Goal: Transaction & Acquisition: Purchase product/service

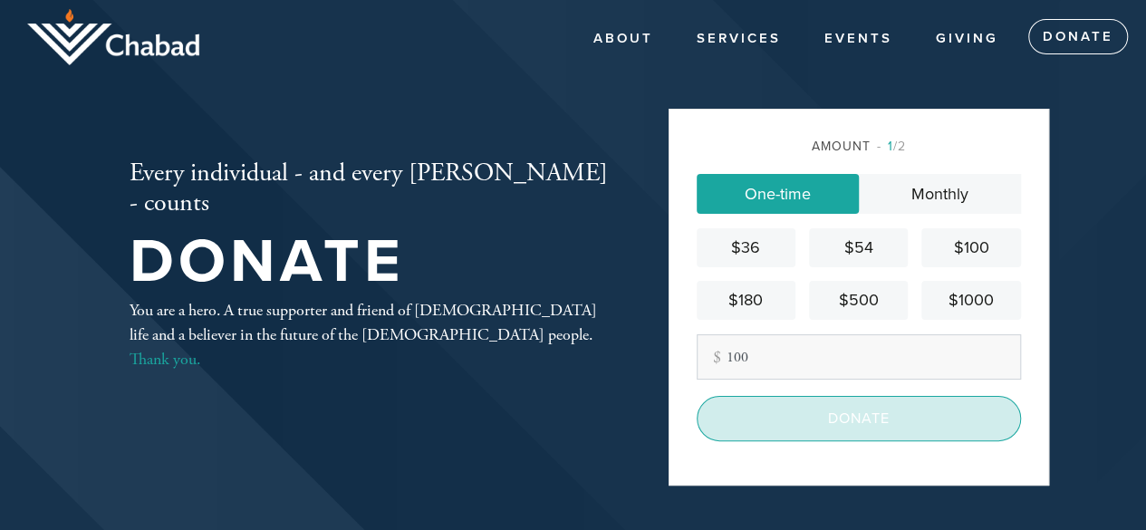
type input "100"
click at [808, 427] on input "Donate" at bounding box center [859, 418] width 324 height 45
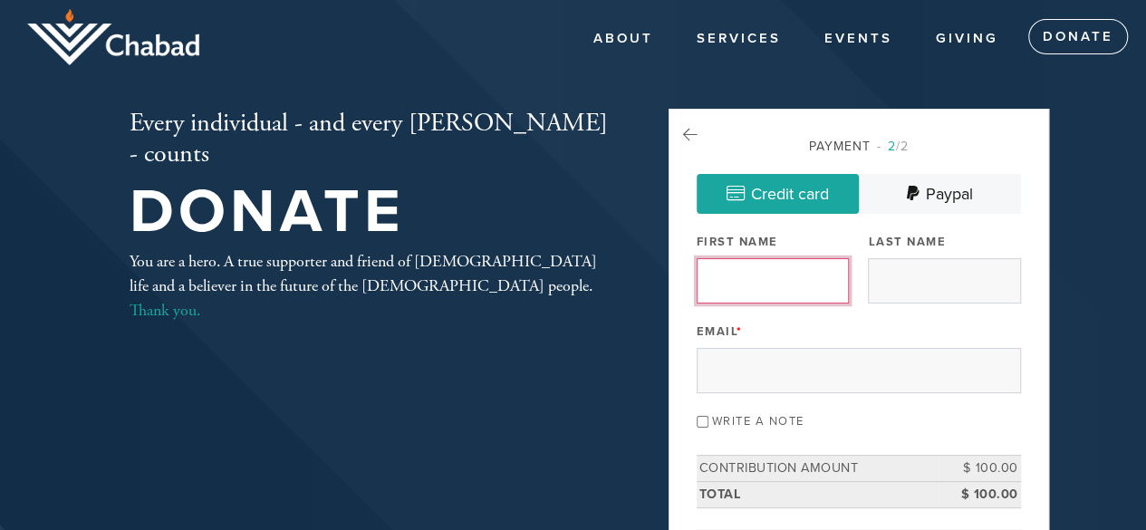
click at [757, 284] on input "First Name" at bounding box center [773, 280] width 152 height 45
type input "Marlene"
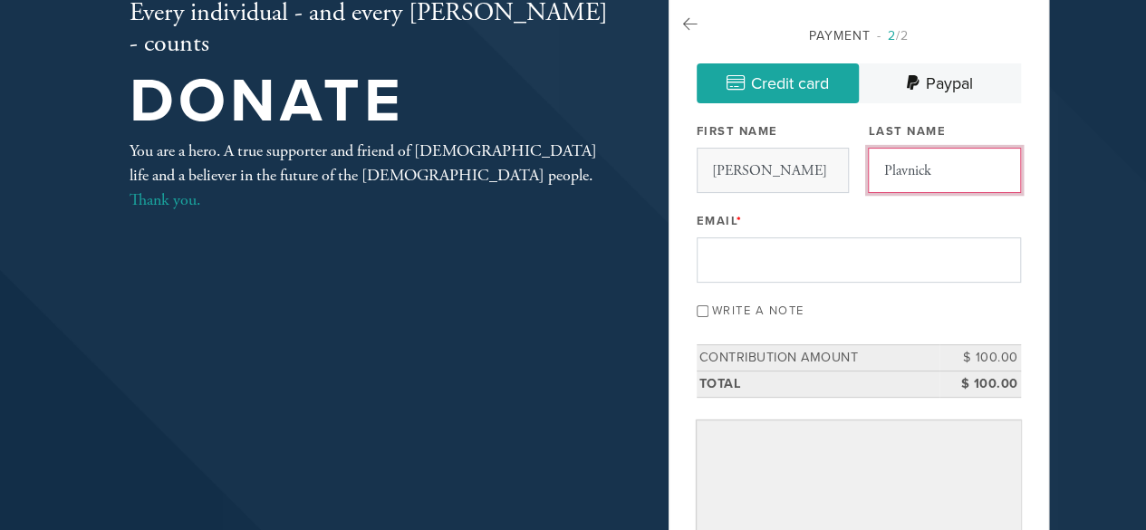
scroll to position [112, 0]
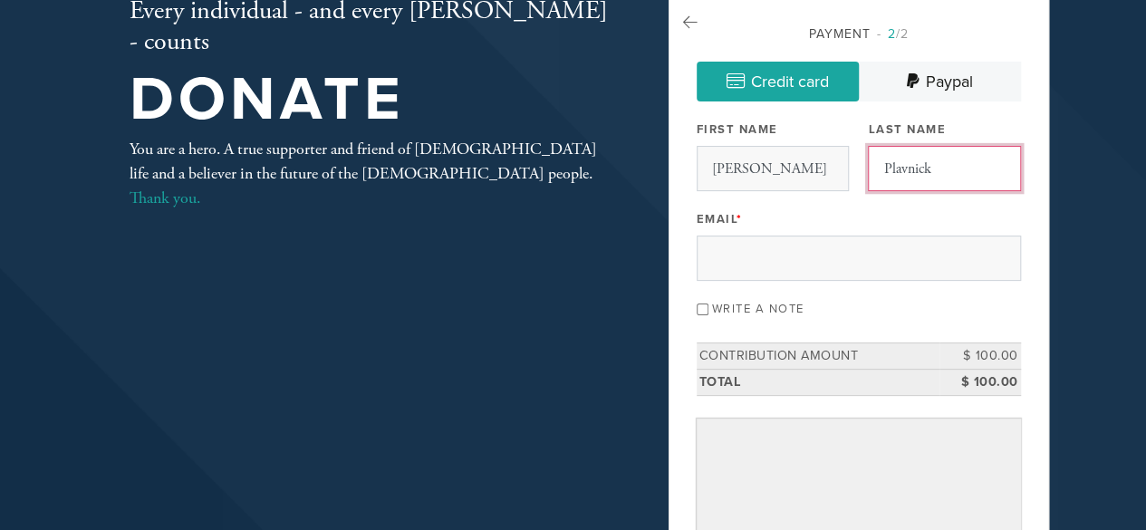
type input "Plavnick"
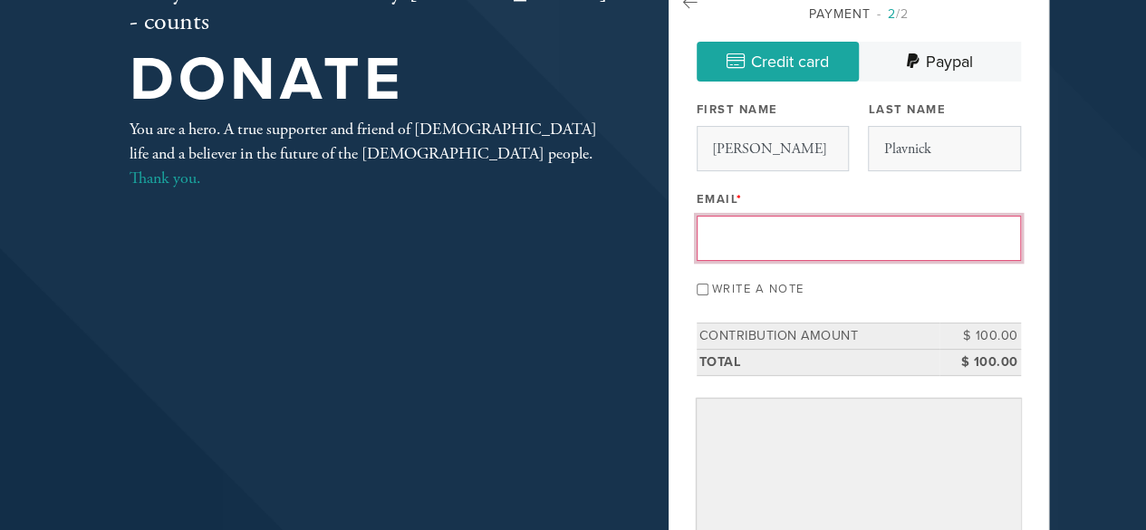
click at [743, 227] on input "Email *" at bounding box center [859, 238] width 324 height 45
type input "patsyplav@hotmail.com"
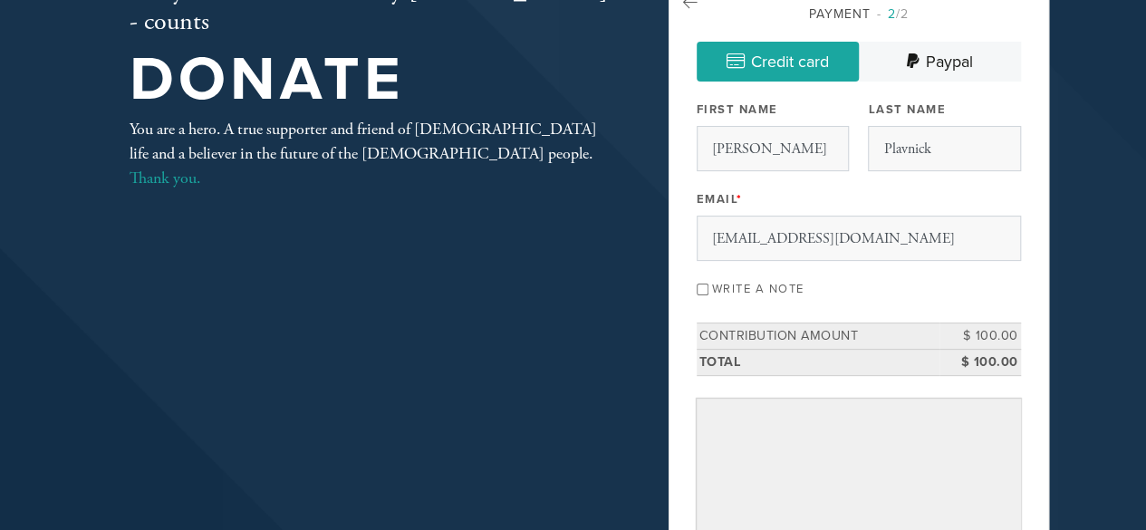
click at [707, 289] on input "Write a note" at bounding box center [703, 290] width 12 height 12
checkbox input "true"
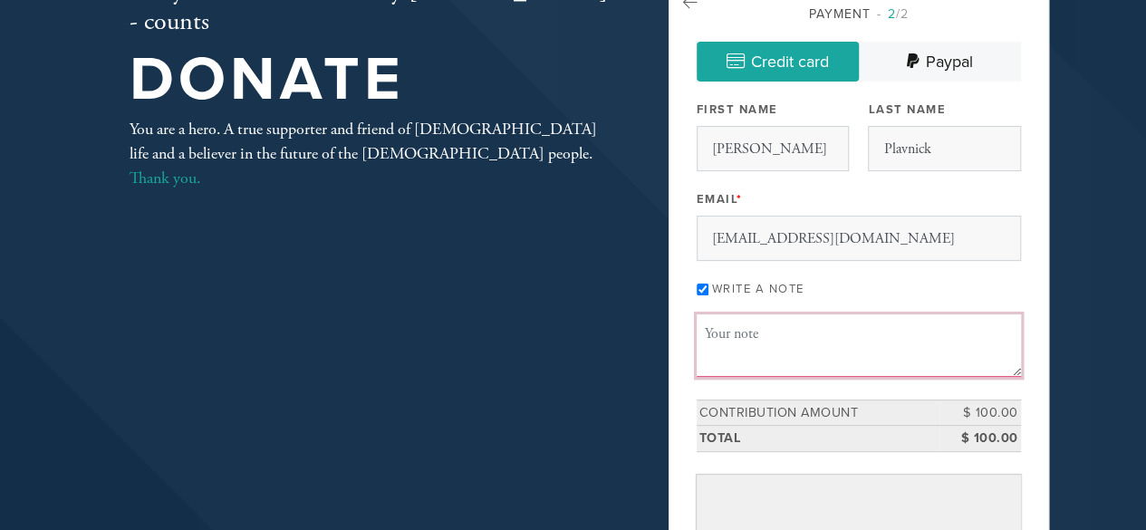
click at [734, 347] on textarea "Message or dedication" at bounding box center [859, 345] width 324 height 62
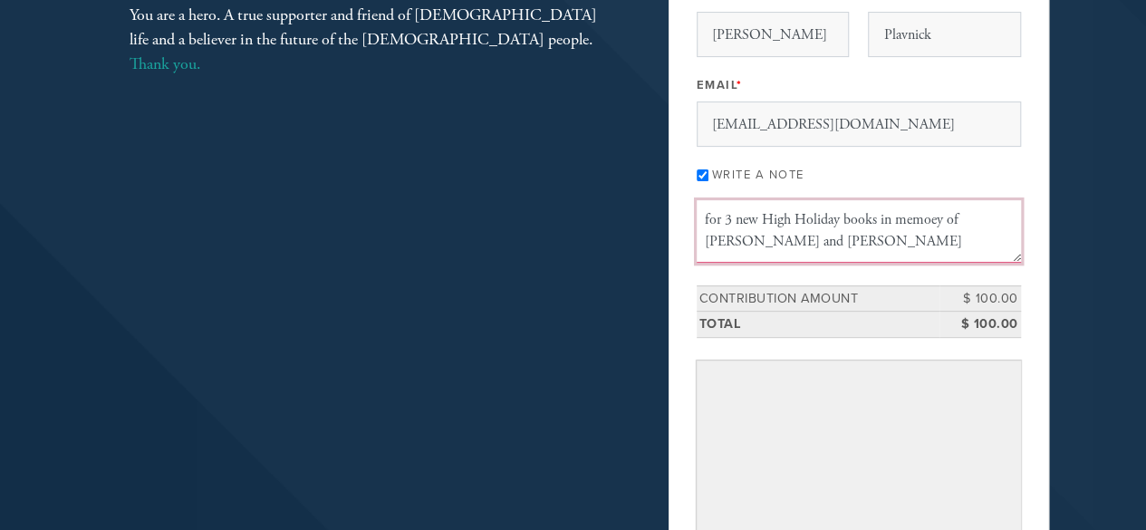
scroll to position [247, 0]
type textarea "for 3 new High Holiday books in memoey of Ken and Gary Plavnick"
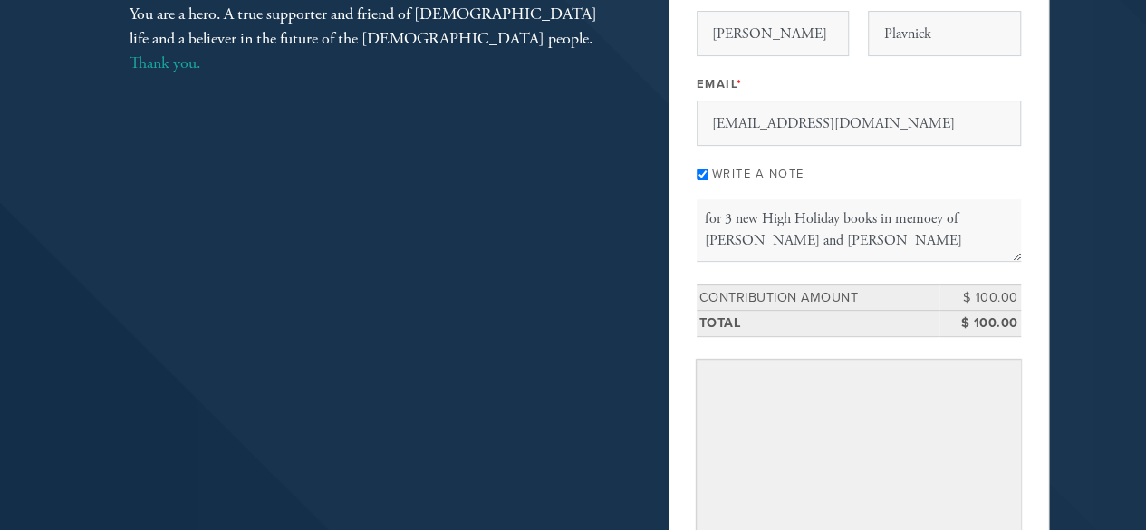
scroll to position [593, 0]
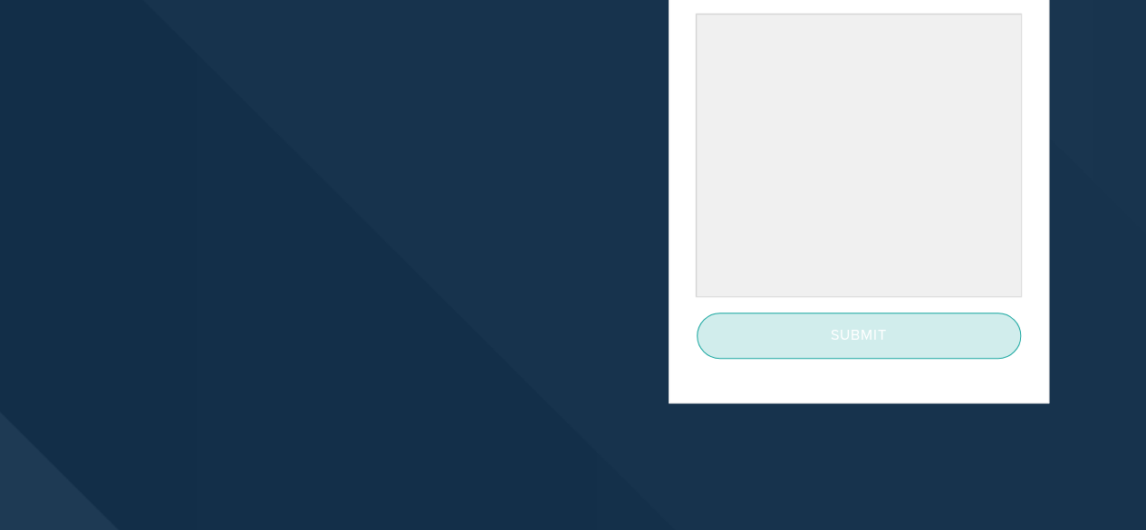
click at [823, 345] on input "Submit" at bounding box center [859, 335] width 324 height 45
